Goal: Use online tool/utility: Utilize a website feature to perform a specific function

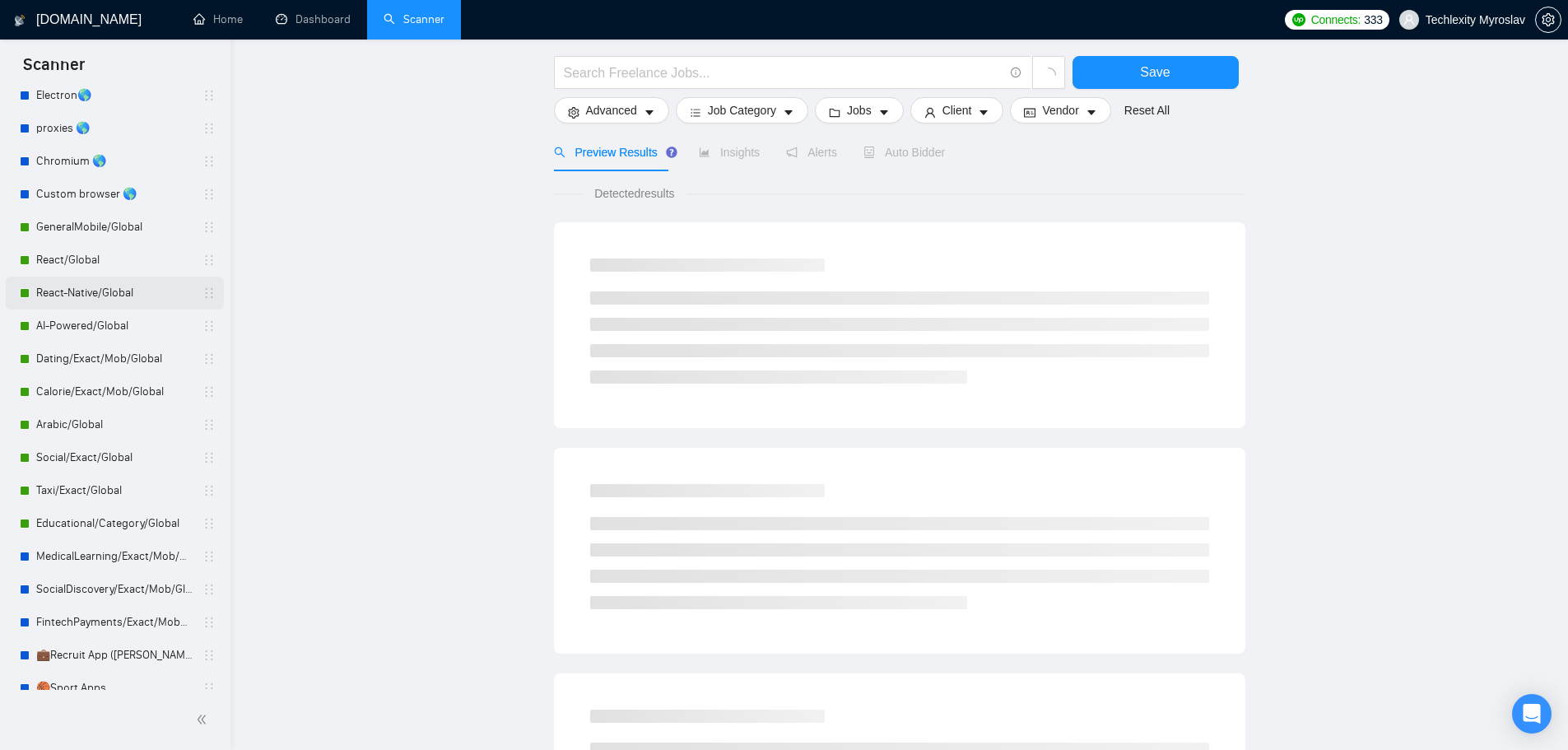
scroll to position [203, 0]
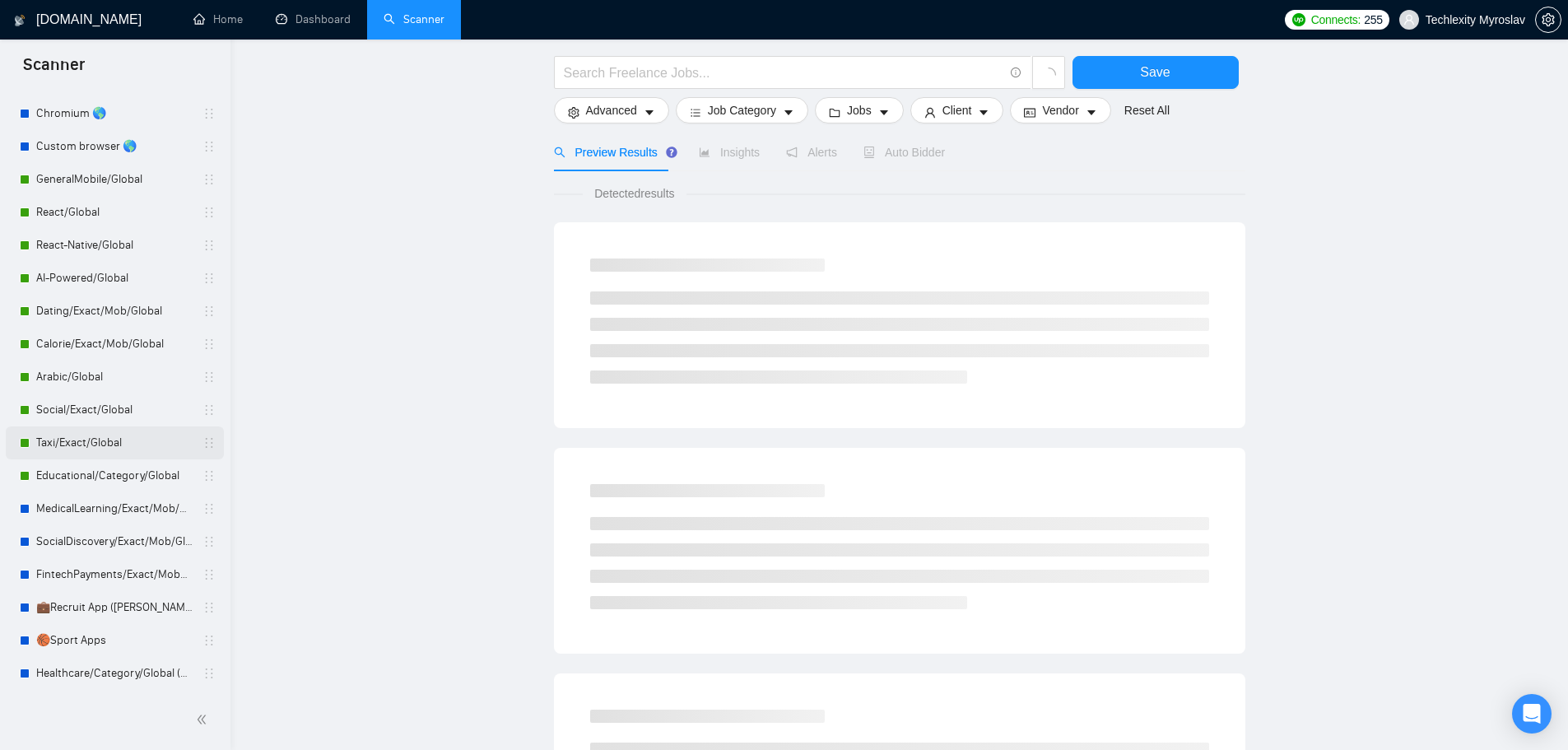
click at [119, 449] on link "Taxi/Exact/Global" at bounding box center [114, 442] width 157 height 33
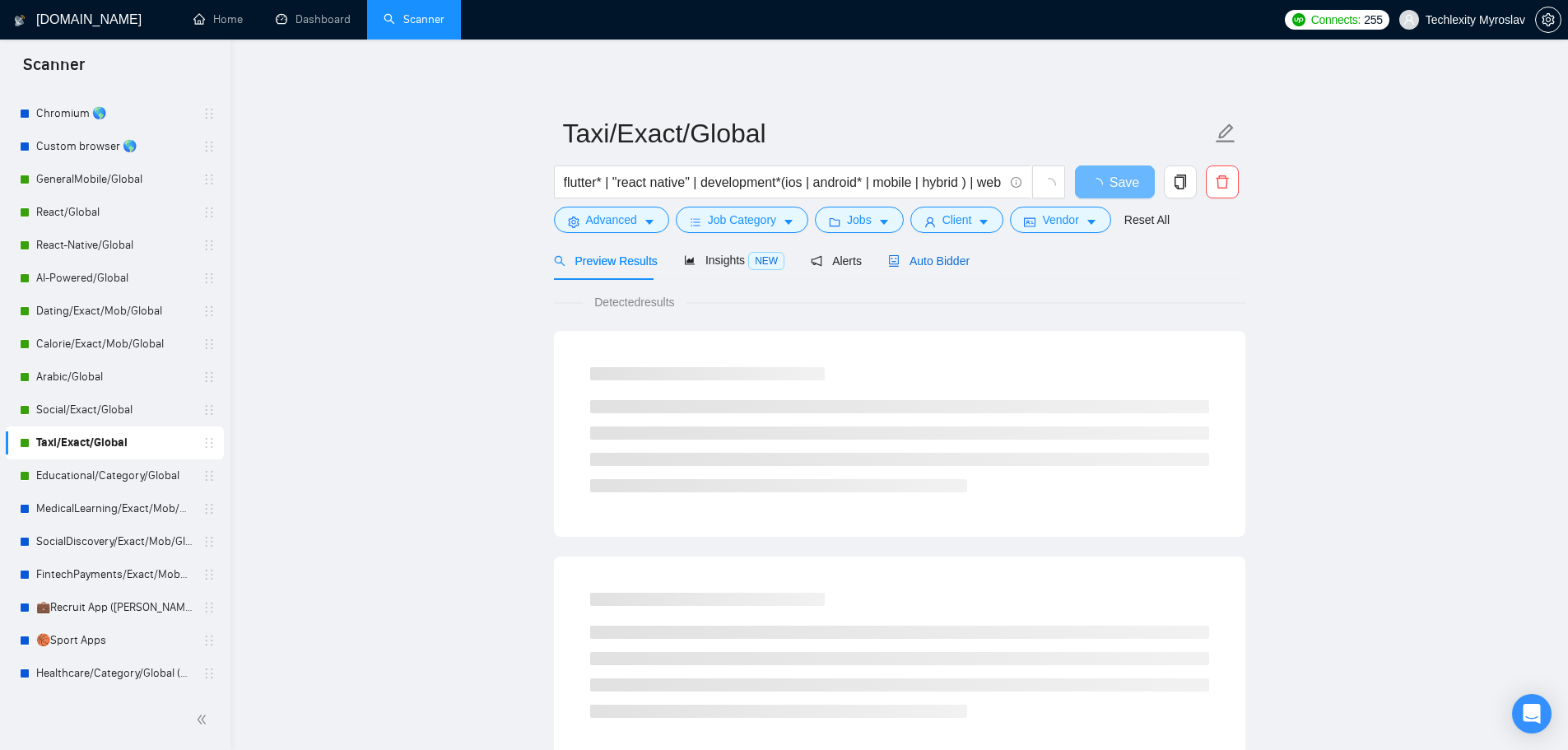
click at [930, 254] on span "Auto Bidder" at bounding box center [929, 261] width 82 height 13
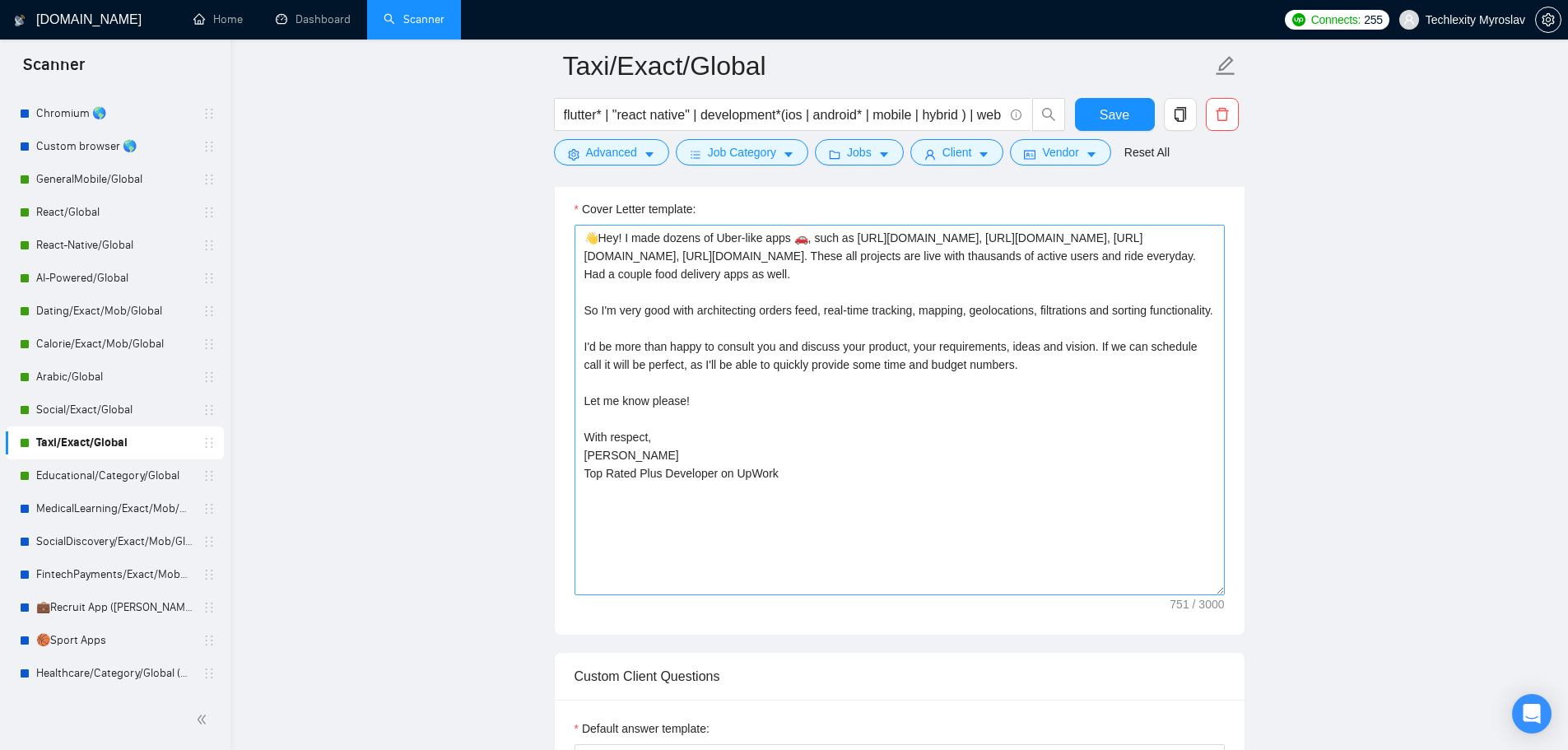
scroll to position [1070, 0]
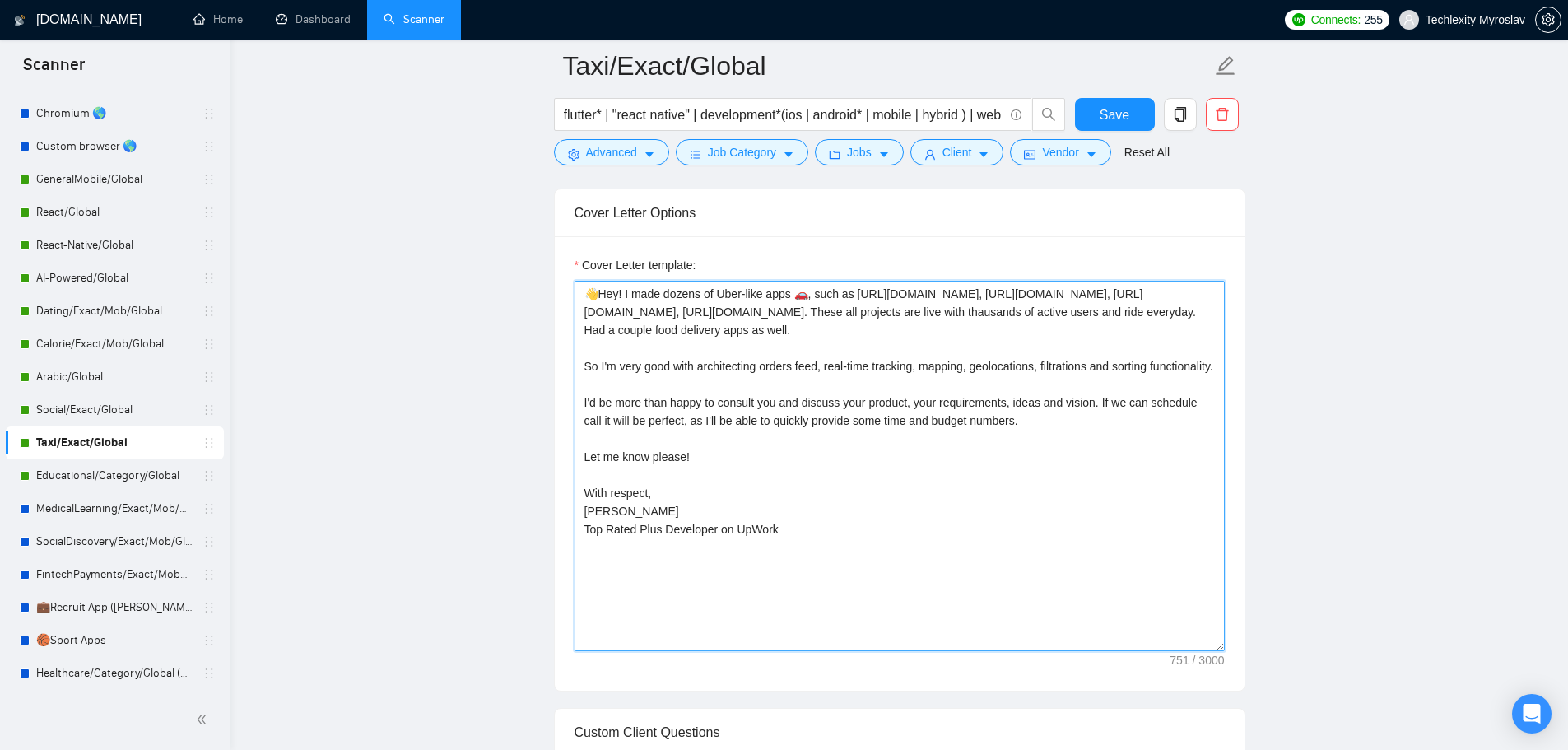
click at [821, 493] on textarea "👋Hey! I made dozens of Uber-like apps 🚗, such as [URL][DOMAIN_NAME], [URL][DOMA…" at bounding box center [899, 466] width 650 height 370
